Goal: Transaction & Acquisition: Purchase product/service

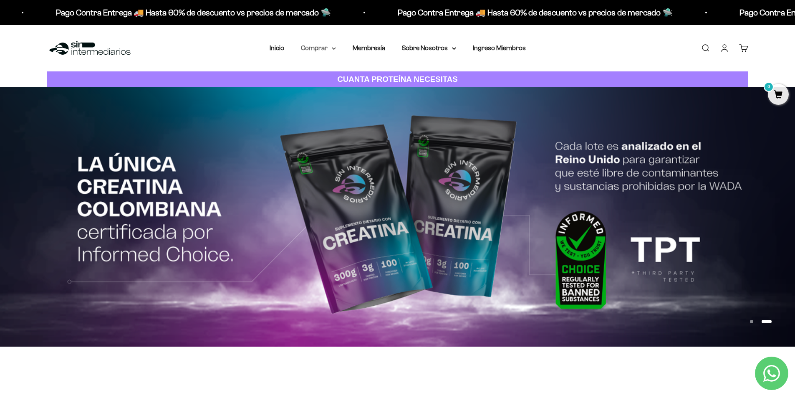
click at [332, 50] on summary "Comprar" at bounding box center [318, 48] width 35 height 11
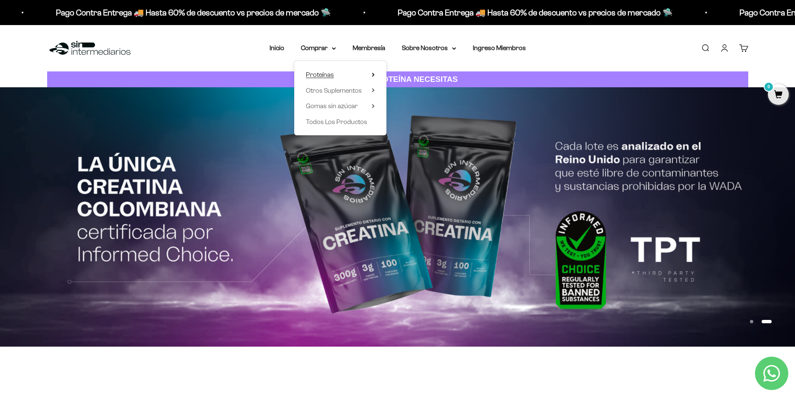
click at [321, 73] on span "Proteínas" at bounding box center [320, 74] width 28 height 7
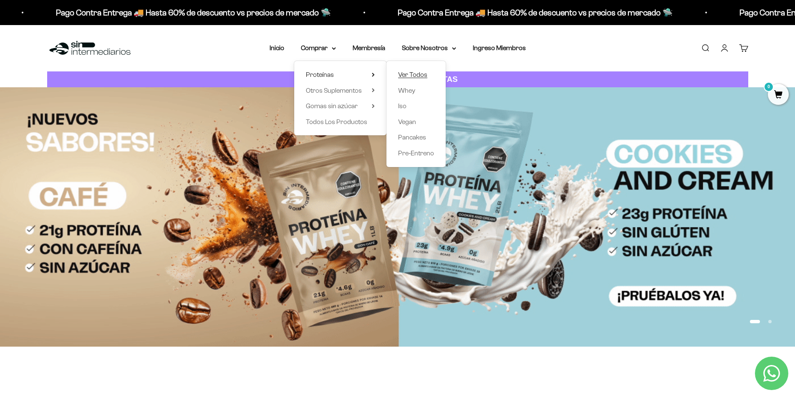
click at [420, 74] on span "Ver Todos" at bounding box center [412, 74] width 29 height 7
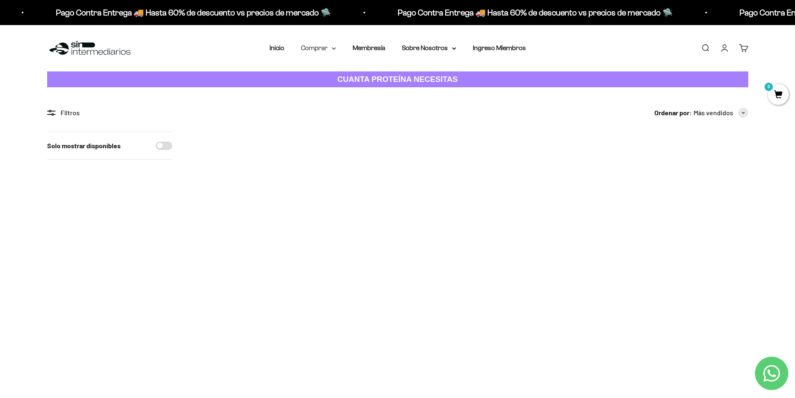
click at [319, 47] on summary "Comprar" at bounding box center [318, 48] width 35 height 11
click at [360, 73] on summary "Proteínas" at bounding box center [340, 74] width 69 height 11
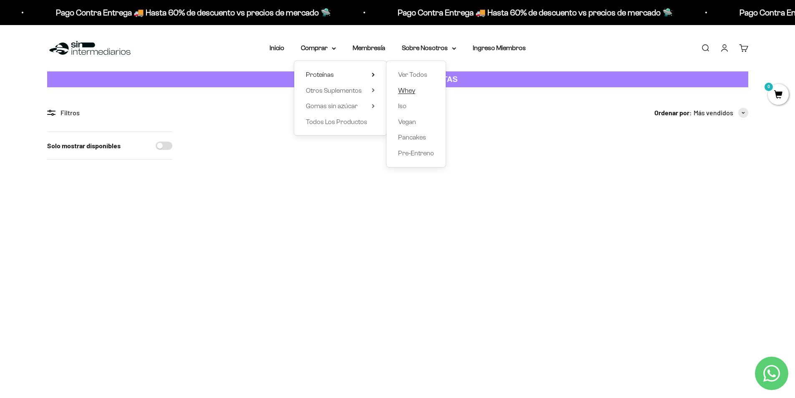
click at [406, 91] on span "Whey" at bounding box center [406, 90] width 17 height 7
